Goal: Transaction & Acquisition: Obtain resource

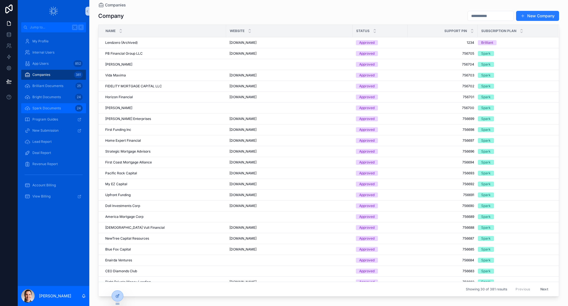
click at [43, 110] on span "Spark Documents" at bounding box center [46, 108] width 28 height 4
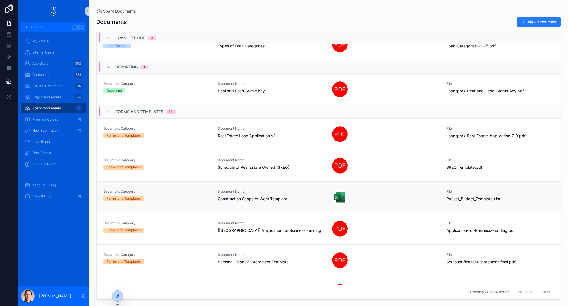
scroll to position [409, 0]
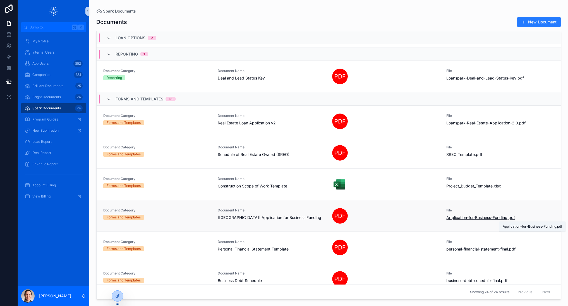
click at [465, 219] on span "Application-for-Business-Funding" at bounding box center [476, 218] width 61 height 6
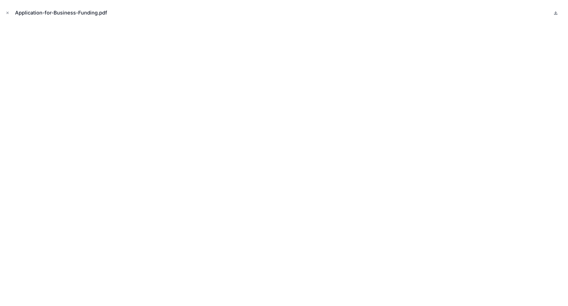
click at [556, 14] on icon at bounding box center [556, 13] width 4 height 4
